Goal: Task Accomplishment & Management: Manage account settings

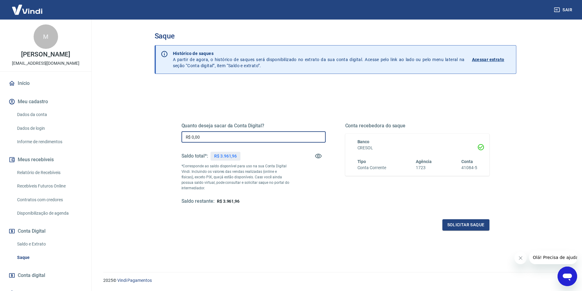
click at [220, 140] on input "R$ 0,00" at bounding box center [254, 136] width 144 height 11
type input "R$ 3.961,93"
click at [477, 229] on button "Solicitar saque" at bounding box center [466, 225] width 47 height 11
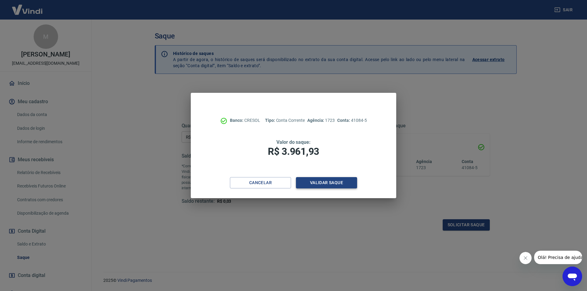
click at [332, 184] on button "Validar saque" at bounding box center [326, 182] width 61 height 11
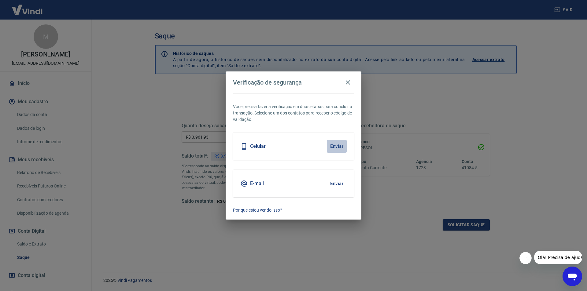
click at [341, 146] on button "Enviar" at bounding box center [337, 146] width 20 height 13
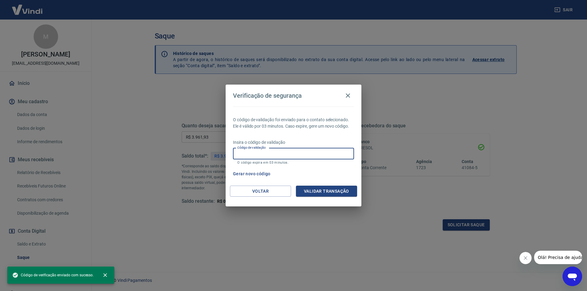
click at [287, 150] on input "Código de validação" at bounding box center [293, 153] width 121 height 11
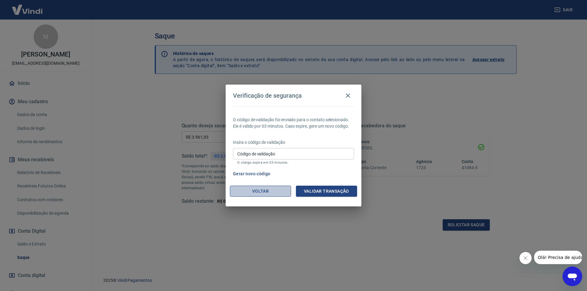
click at [276, 190] on button "Voltar" at bounding box center [260, 191] width 61 height 11
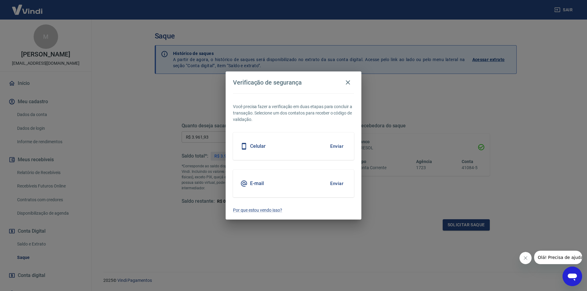
click at [338, 146] on button "Enviar" at bounding box center [337, 146] width 20 height 13
click at [335, 146] on body "Sair M [PERSON_NAME] [EMAIL_ADDRESS][DOMAIN_NAME] Início Meu cadastro Dados da …" at bounding box center [293, 145] width 587 height 291
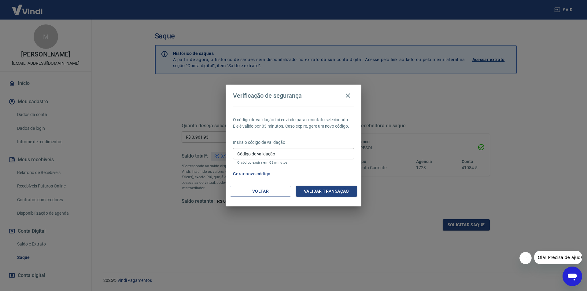
click at [279, 157] on input "Código de validação" at bounding box center [293, 153] width 121 height 11
click at [331, 190] on button "Validar transação" at bounding box center [326, 191] width 61 height 11
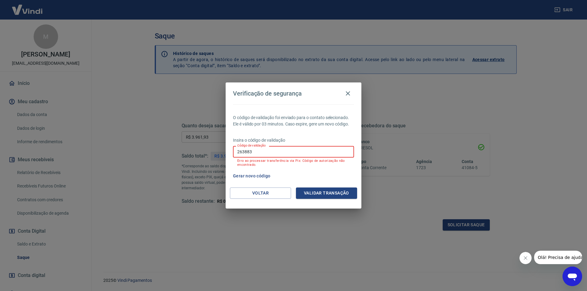
drag, startPoint x: 264, startPoint y: 152, endPoint x: 196, endPoint y: 153, distance: 68.5
click at [196, 153] on div "Verificação de segurança O código de validação foi enviado para o contato selec…" at bounding box center [293, 145] width 587 height 291
type input "879529"
click at [325, 194] on button "Validar transação" at bounding box center [326, 193] width 61 height 11
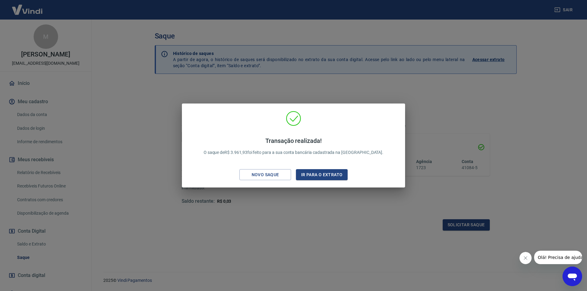
click at [305, 206] on div "Transação realizada! O saque de R$ 3.961,93 foi feito para a sua conta bancária…" at bounding box center [293, 145] width 587 height 291
